Goal: Task Accomplishment & Management: Use online tool/utility

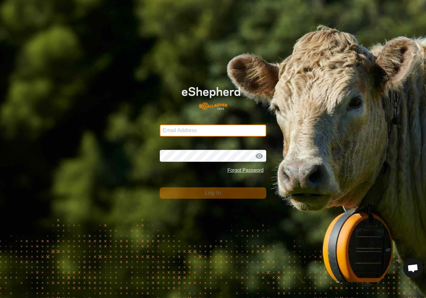
click at [226, 127] on input "Email Address" at bounding box center [213, 131] width 106 height 12
type input "[EMAIL_ADDRESS][DOMAIN_NAME]"
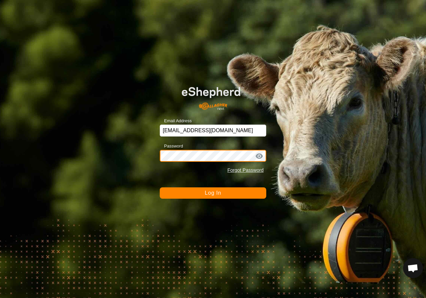
click at [160, 188] on button "Log In" at bounding box center [213, 193] width 106 height 11
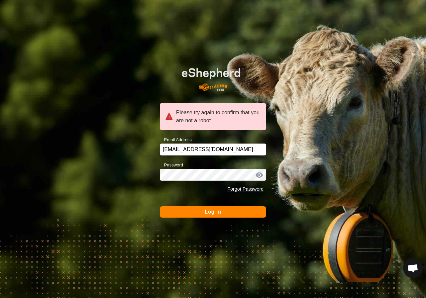
click at [261, 176] on div at bounding box center [259, 175] width 10 height 7
click at [218, 216] on button "Log In" at bounding box center [213, 212] width 106 height 11
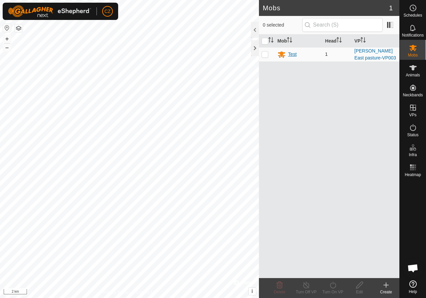
click at [293, 56] on div "Test" at bounding box center [292, 54] width 9 height 7
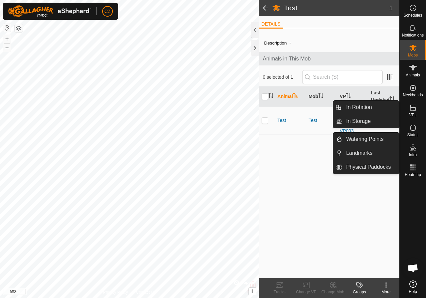
click at [412, 109] on icon at bounding box center [413, 108] width 8 height 8
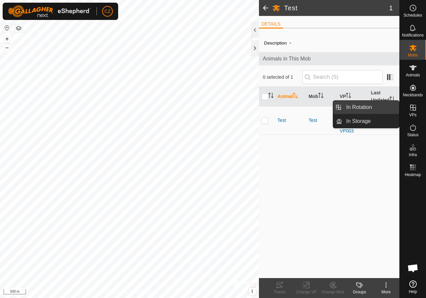
click at [371, 108] on link "In Rotation" at bounding box center [370, 107] width 57 height 13
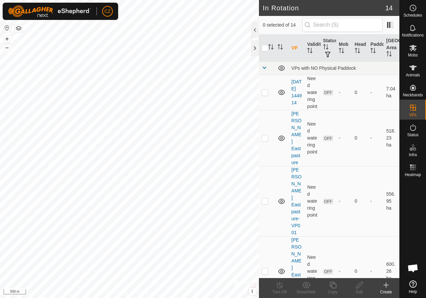
click at [385, 289] on icon at bounding box center [386, 285] width 8 height 8
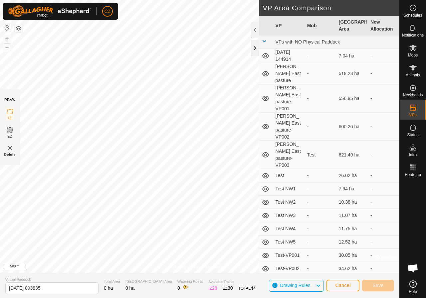
click at [256, 48] on div at bounding box center [255, 48] width 8 height 16
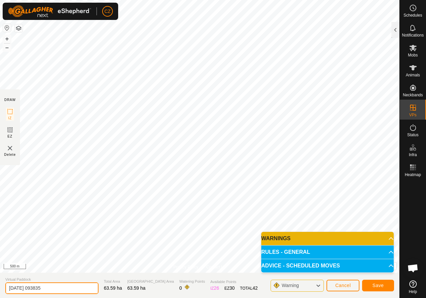
drag, startPoint x: 256, startPoint y: 48, endPoint x: 54, endPoint y: 285, distance: 312.1
click at [54, 284] on input "[DATE] 093835" at bounding box center [51, 289] width 93 height 12
drag, startPoint x: 55, startPoint y: 286, endPoint x: 0, endPoint y: 287, distance: 54.6
click at [0, 288] on section "Virtual Paddock [DATE] 093835 Total Area 63.59 ha Grazing Area 63.59 ha Waterin…" at bounding box center [199, 285] width 399 height 25
type input "[PERSON_NAME] quarter1"
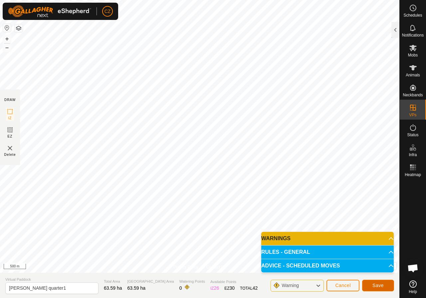
click at [382, 288] on span "Save" at bounding box center [377, 285] width 11 height 5
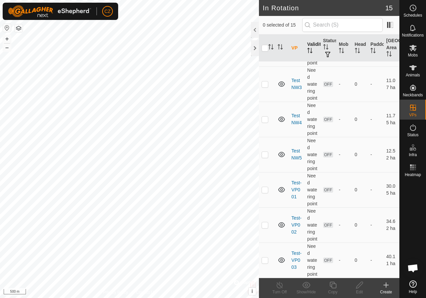
scroll to position [527, 0]
